Goal: Task Accomplishment & Management: Manage account settings

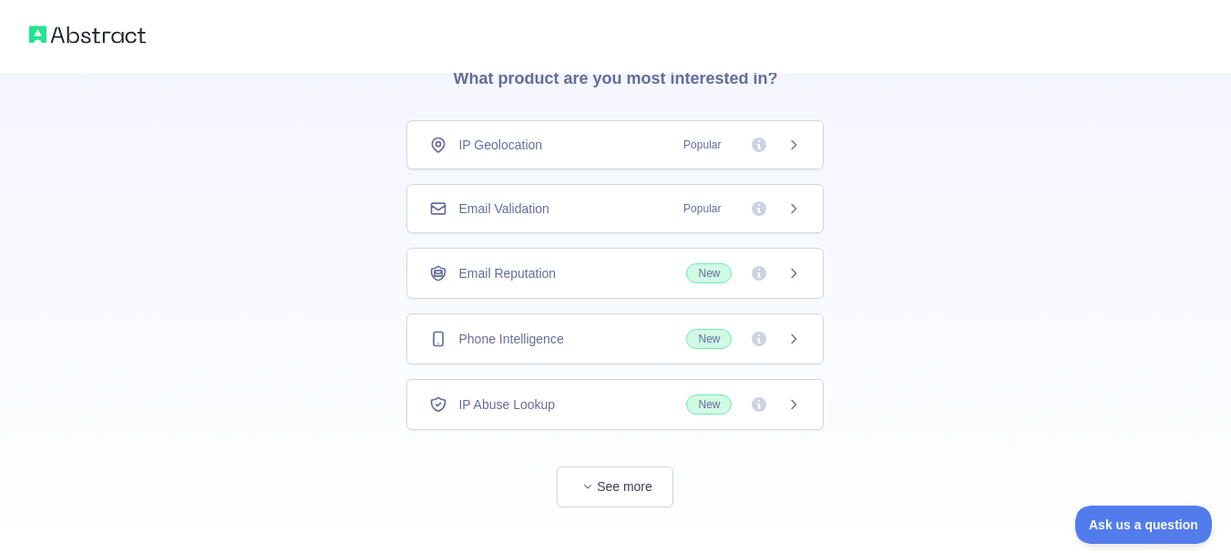
click at [535, 221] on div "Email Validation Popular" at bounding box center [614, 208] width 417 height 49
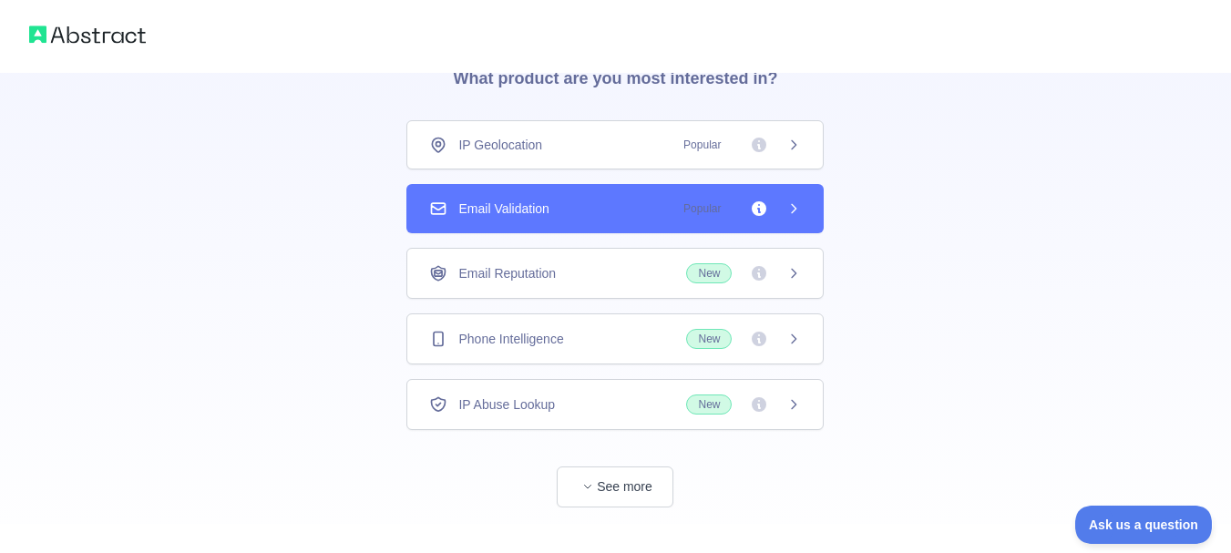
click at [596, 205] on div "Email Validation Popular" at bounding box center [615, 209] width 372 height 18
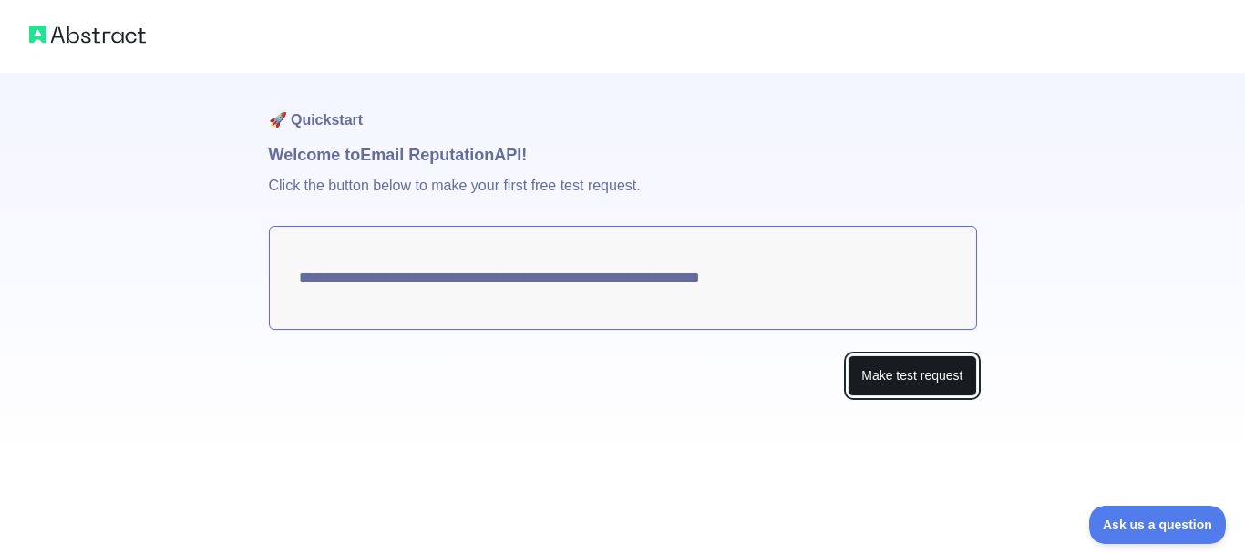
click at [951, 374] on button "Make test request" at bounding box center [911, 375] width 128 height 41
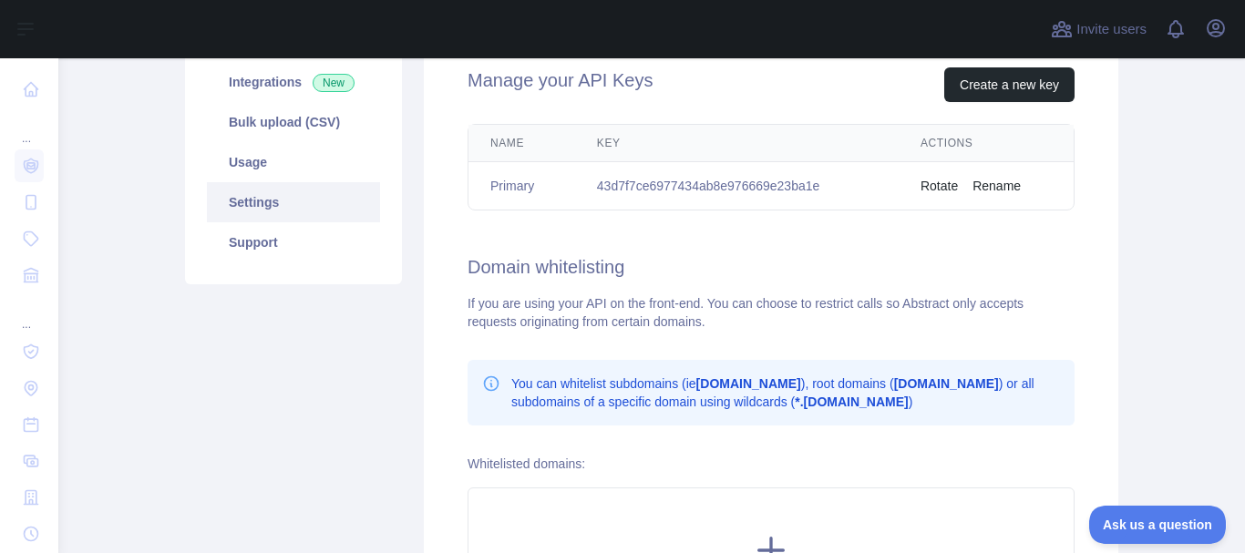
scroll to position [182, 0]
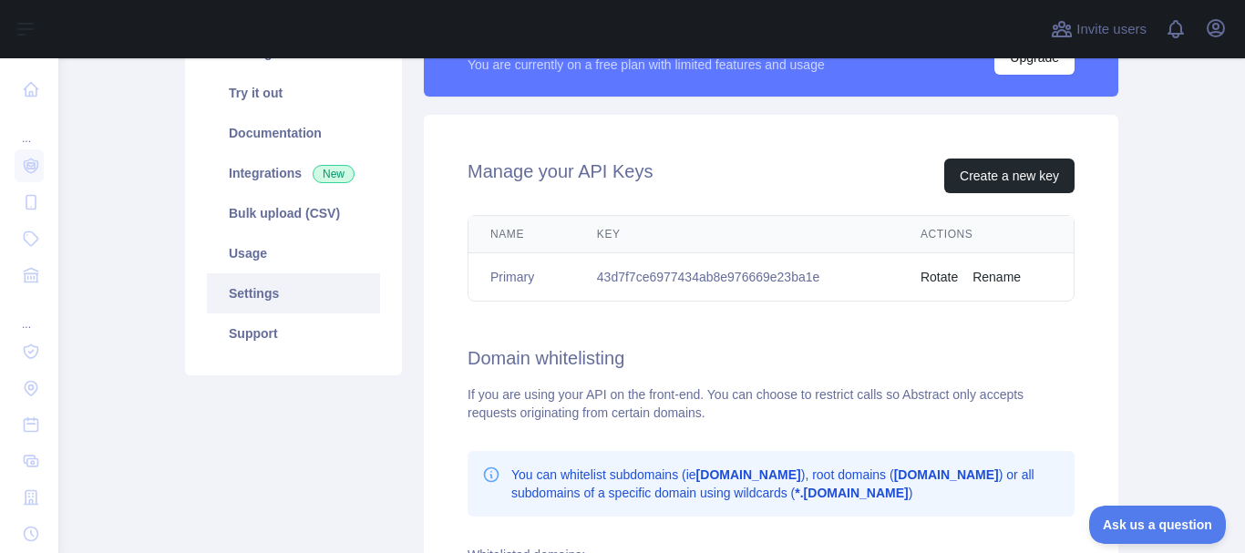
click at [942, 272] on button "Rotate" at bounding box center [938, 277] width 37 height 18
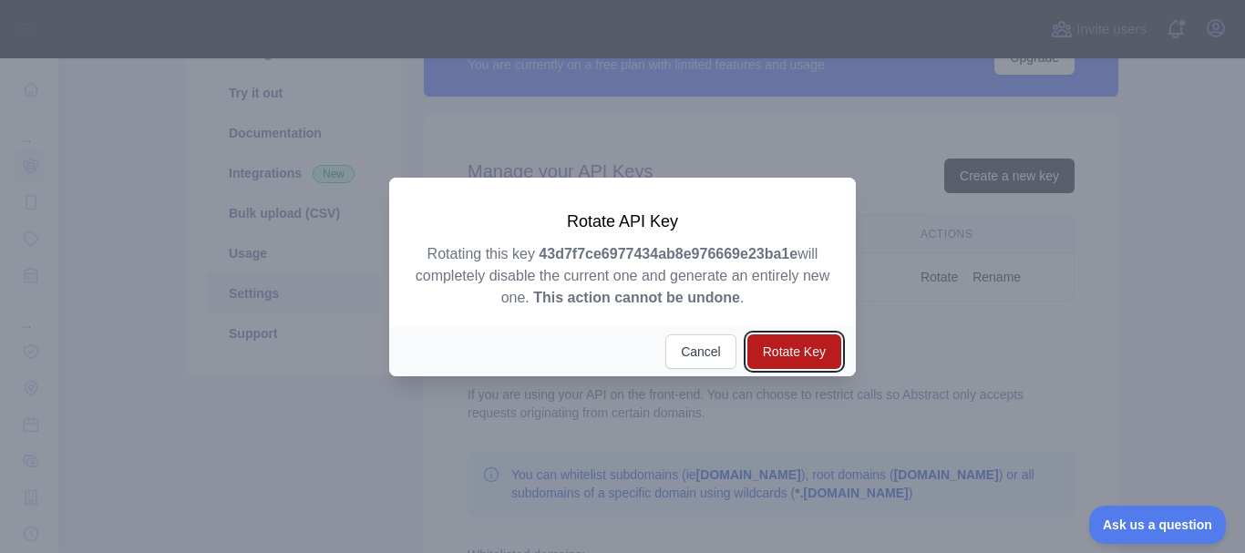
click at [781, 347] on button "Rotate Key" at bounding box center [794, 351] width 94 height 35
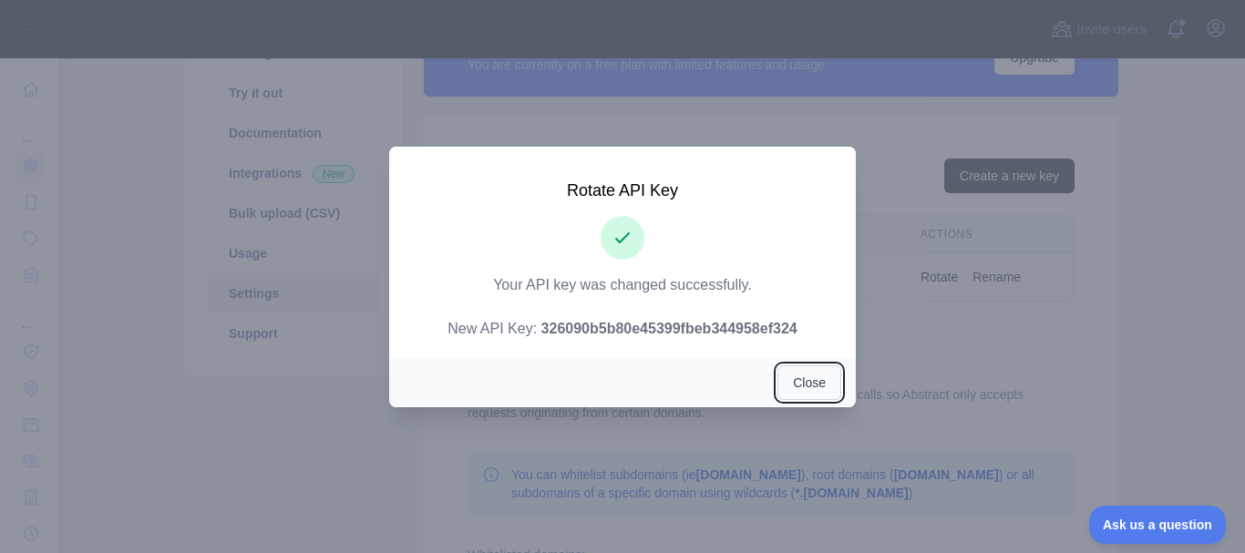
click at [818, 380] on button "Close" at bounding box center [809, 382] width 64 height 35
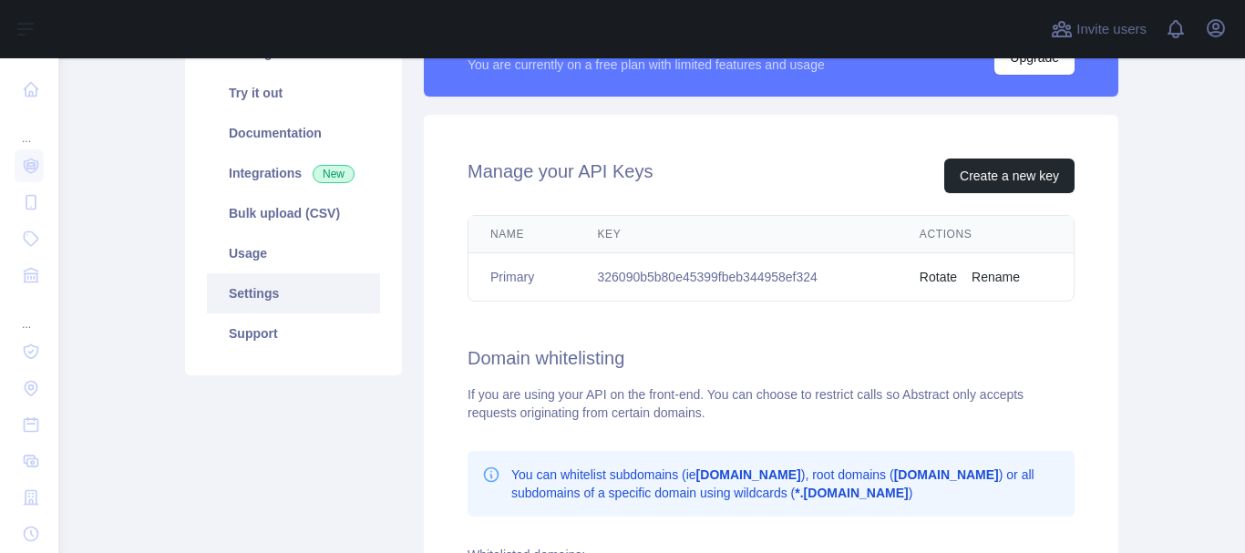
click at [724, 275] on td "326090b5b80e45399fbeb344958ef324" at bounding box center [737, 277] width 322 height 48
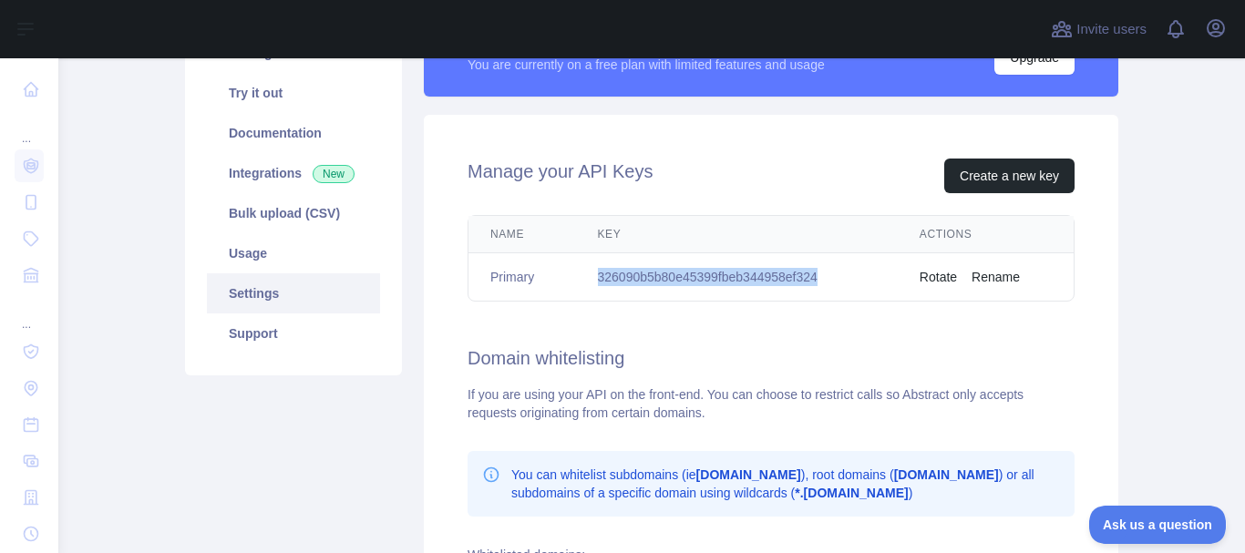
click at [724, 275] on td "326090b5b80e45399fbeb344958ef324" at bounding box center [737, 277] width 322 height 48
copy td "326090b5b80e45399fbeb344958ef324"
